Goal: Information Seeking & Learning: Learn about a topic

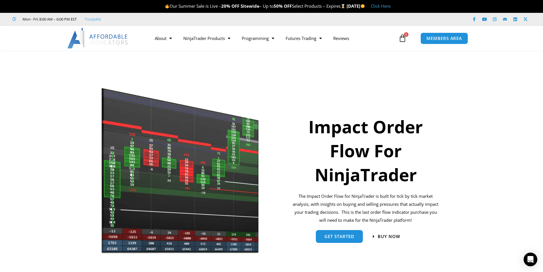
click at [221, 138] on img at bounding box center [180, 170] width 158 height 169
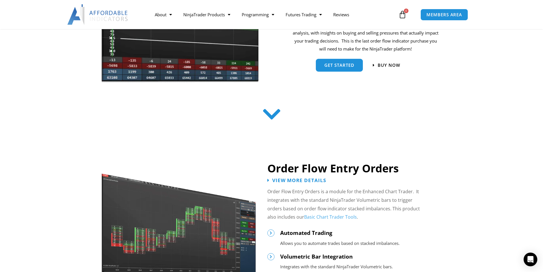
scroll to position [285, 0]
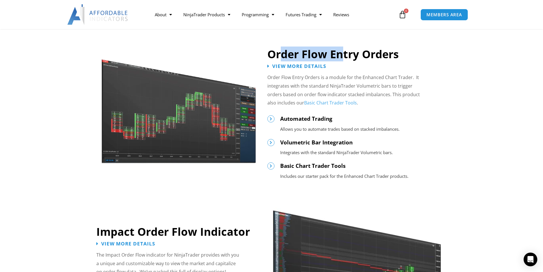
drag, startPoint x: 279, startPoint y: 54, endPoint x: 373, endPoint y: 45, distance: 94.1
click at [373, 45] on div "Order Flow Entry Orders" at bounding box center [356, 49] width 179 height 23
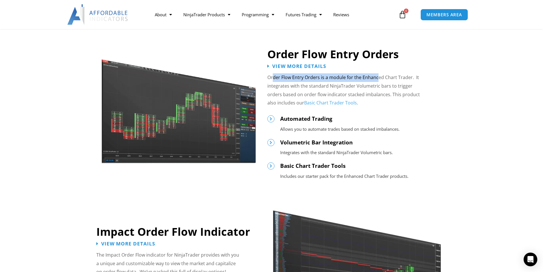
drag, startPoint x: 273, startPoint y: 76, endPoint x: 377, endPoint y: 77, distance: 104.6
click at [377, 77] on p "Order Flow Entry Orders is a module for the Enhanced Chart Trader. It integrate…" at bounding box center [346, 90] width 158 height 34
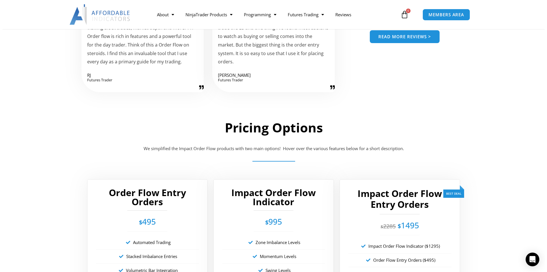
scroll to position [940, 0]
